Goal: Information Seeking & Learning: Find contact information

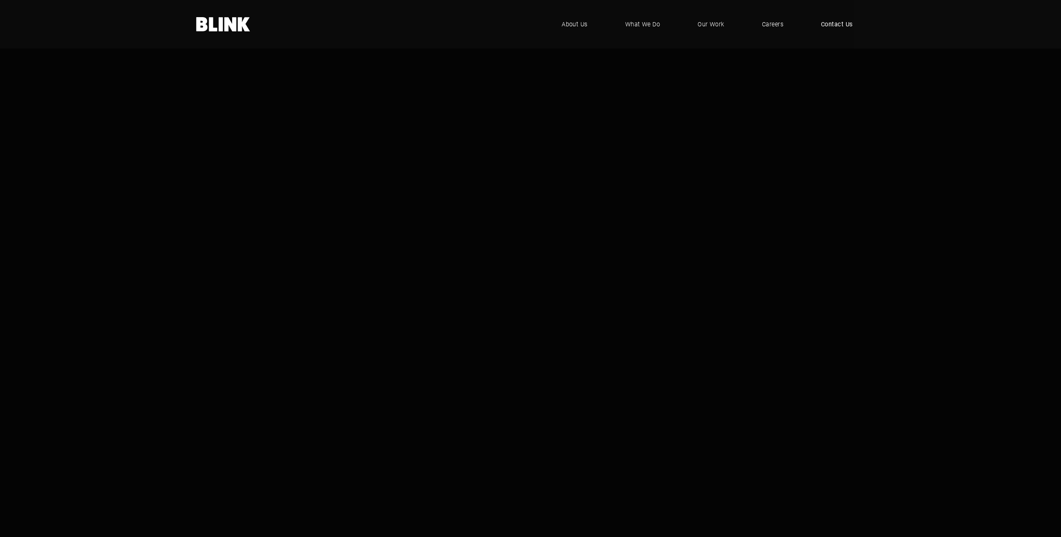
drag, startPoint x: 826, startPoint y: 24, endPoint x: 826, endPoint y: 32, distance: 8.4
click at [632, 24] on span "Contact Us" at bounding box center [837, 24] width 32 height 9
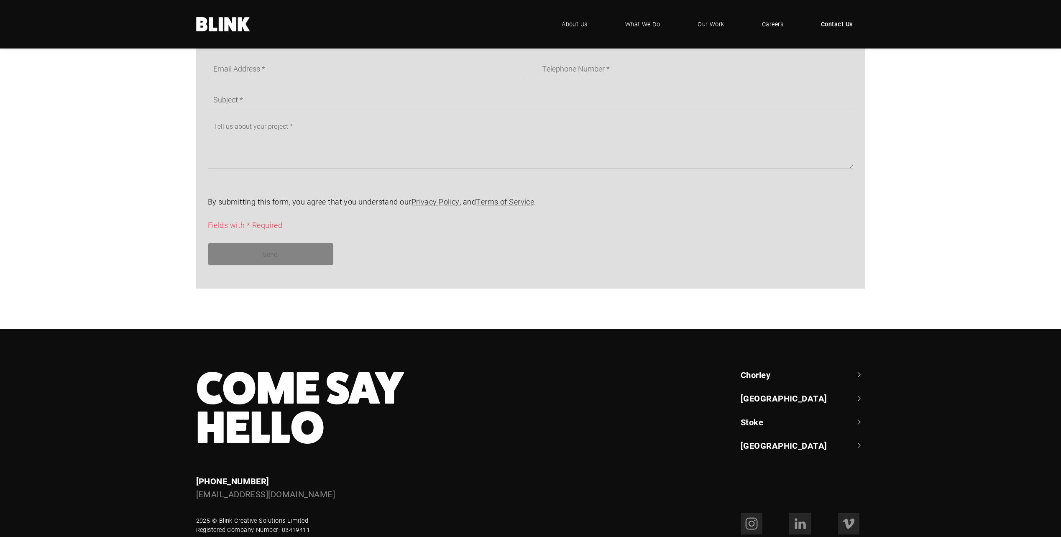
scroll to position [621, 0]
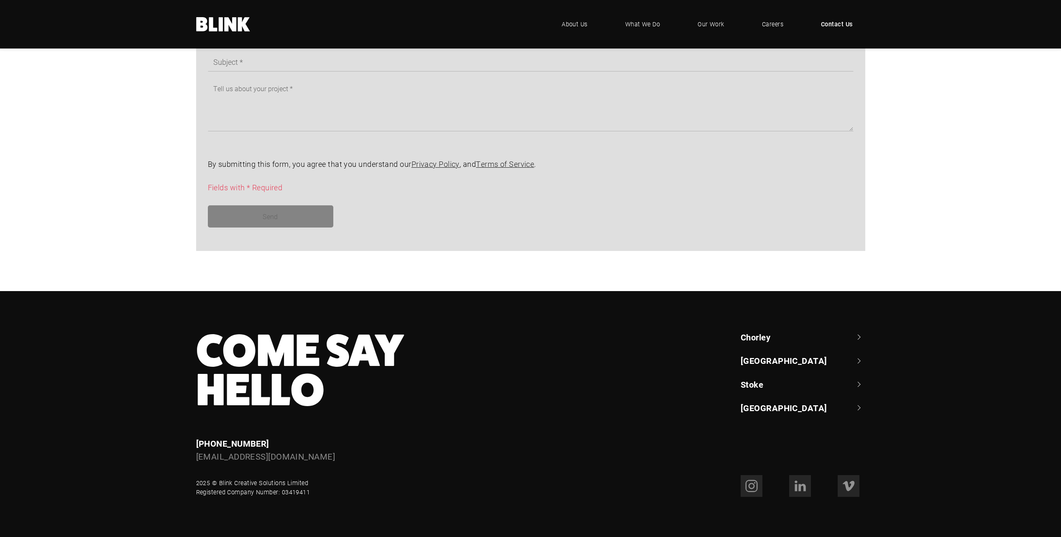
click at [759, 339] on link "Chorley" at bounding box center [803, 337] width 125 height 12
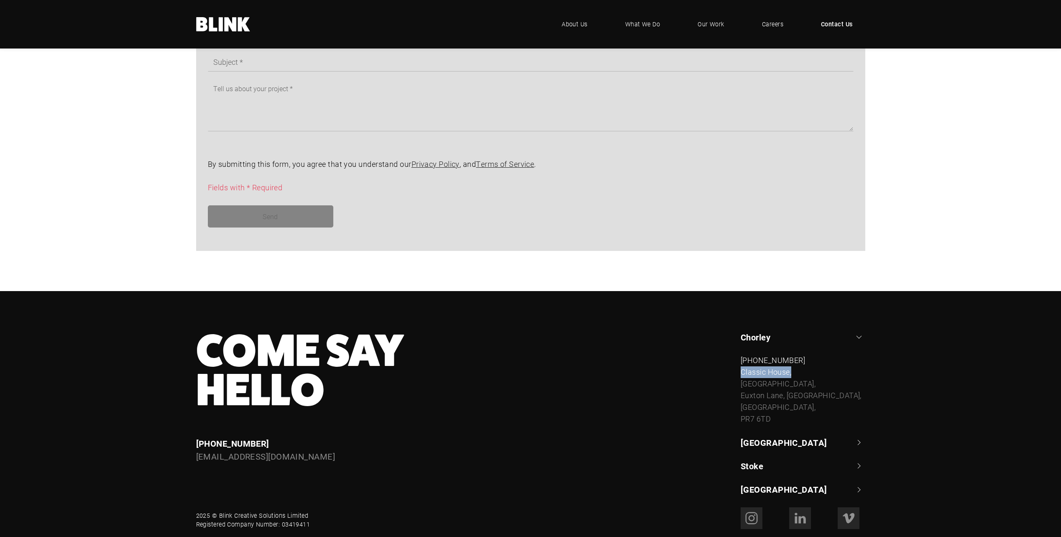
drag, startPoint x: 741, startPoint y: 371, endPoint x: 806, endPoint y: 369, distance: 64.4
click at [806, 369] on div "[STREET_ADDRESS]" at bounding box center [803, 395] width 125 height 58
copy div "Classic House,"
drag, startPoint x: 743, startPoint y: 384, endPoint x: 811, endPoint y: 384, distance: 67.8
click at [811, 384] on div "[STREET_ADDRESS]" at bounding box center [803, 395] width 125 height 58
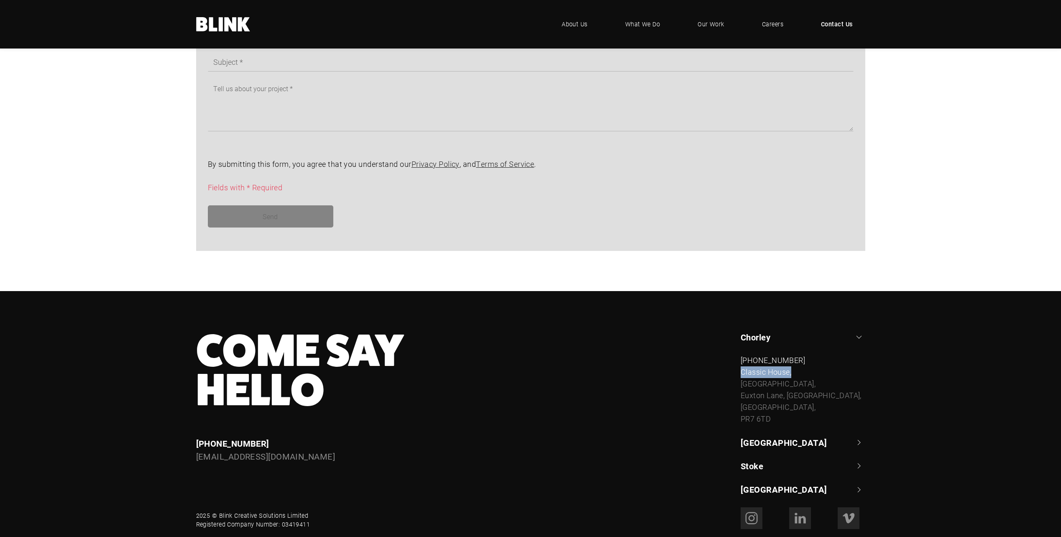
copy div "[GEOGRAPHIC_DATA],"
drag, startPoint x: 742, startPoint y: 394, endPoint x: 826, endPoint y: 391, distance: 85.0
click at [826, 391] on div "[STREET_ADDRESS]" at bounding box center [803, 395] width 125 height 58
copy div "Euxton Lane, [GEOGRAPHIC_DATA],"
drag, startPoint x: 741, startPoint y: 408, endPoint x: 790, endPoint y: 408, distance: 48.5
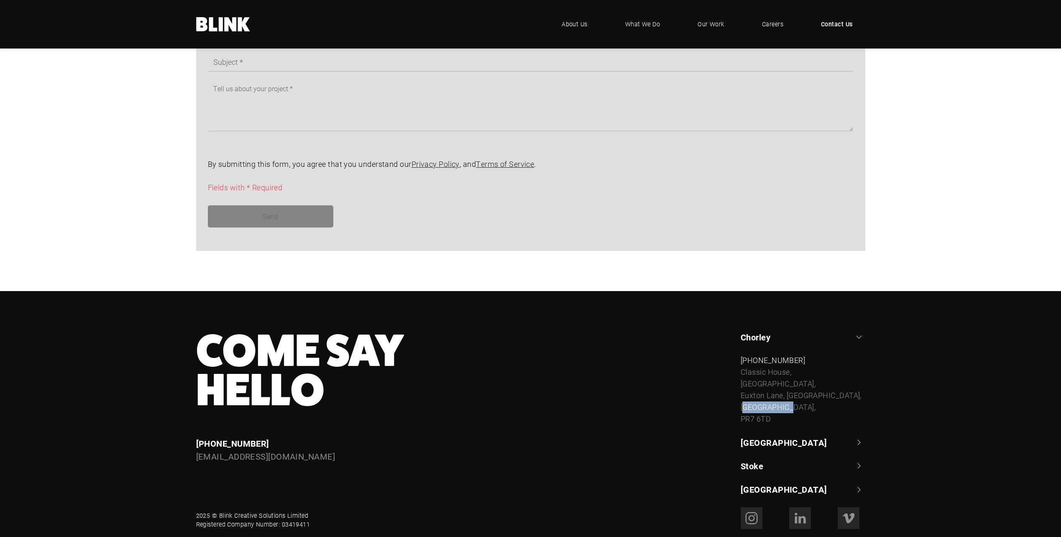
click at [789, 407] on div "[STREET_ADDRESS]" at bounding box center [803, 395] width 125 height 58
copy div "[GEOGRAPHIC_DATA],"
drag, startPoint x: 739, startPoint y: 417, endPoint x: 798, endPoint y: 419, distance: 59.0
click at [798, 419] on div "[GEOGRAPHIC_DATA] +44 (0) 1257 264 [STREET_ADDRESS] [PHONE_NUMBER] [STREET_ADDR…" at bounding box center [797, 413] width 136 height 164
copy div "PR7 6TD"
